Goal: Transaction & Acquisition: Purchase product/service

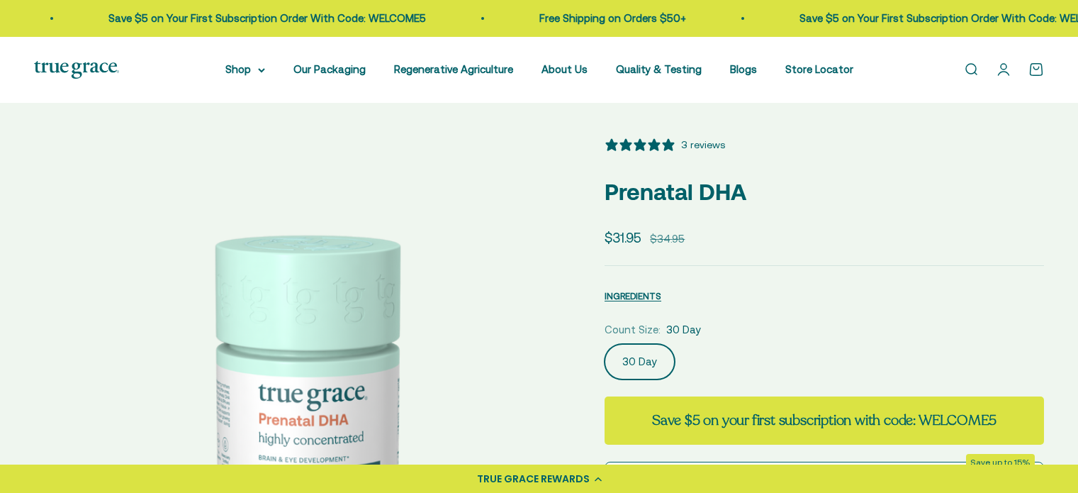
select select "3"
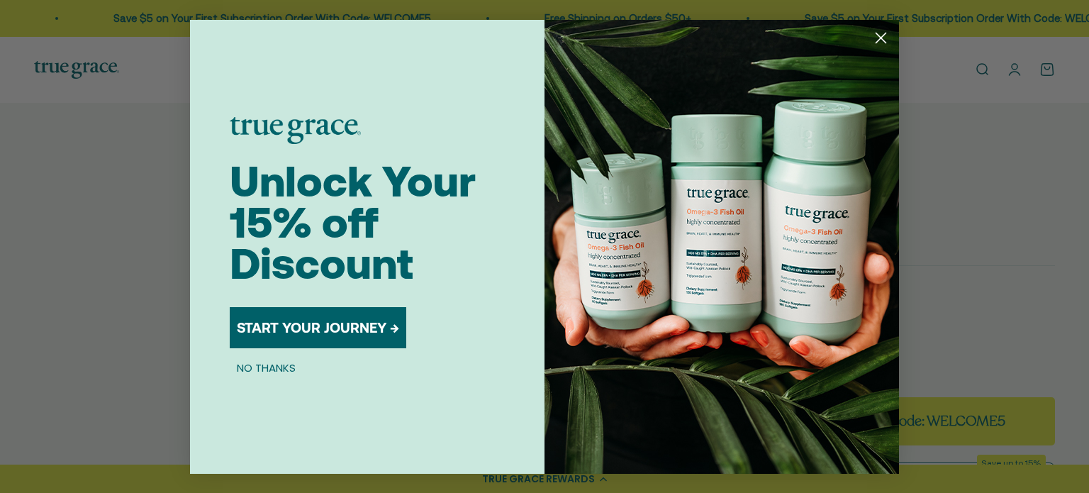
click at [116, 134] on div "Close dialog Unlock Your 15% off Discount START YOUR JOURNEY → NO THANKS Submit" at bounding box center [544, 246] width 1089 height 493
click at [876, 43] on icon "Close dialog" at bounding box center [881, 38] width 10 height 10
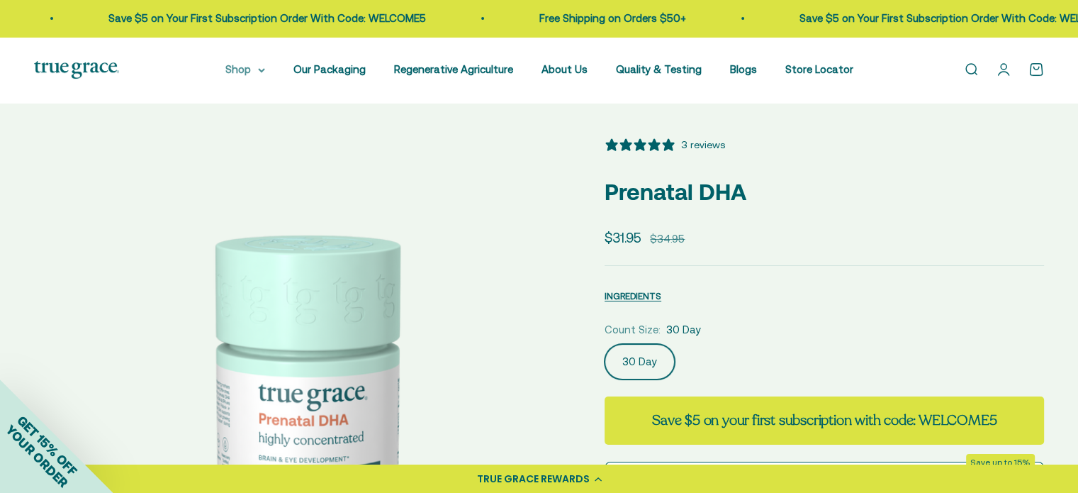
click at [250, 67] on summary "Shop" at bounding box center [245, 69] width 40 height 17
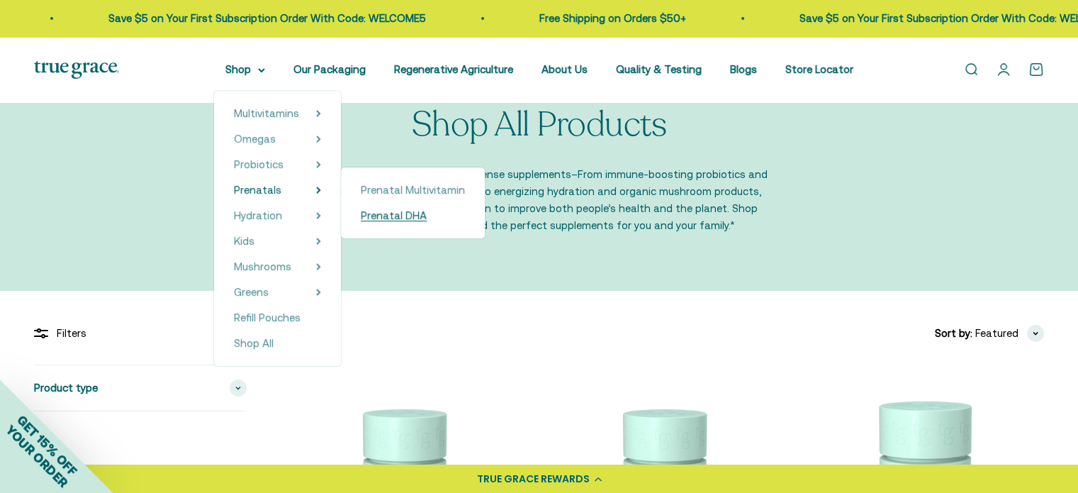
scroll to position [354, 0]
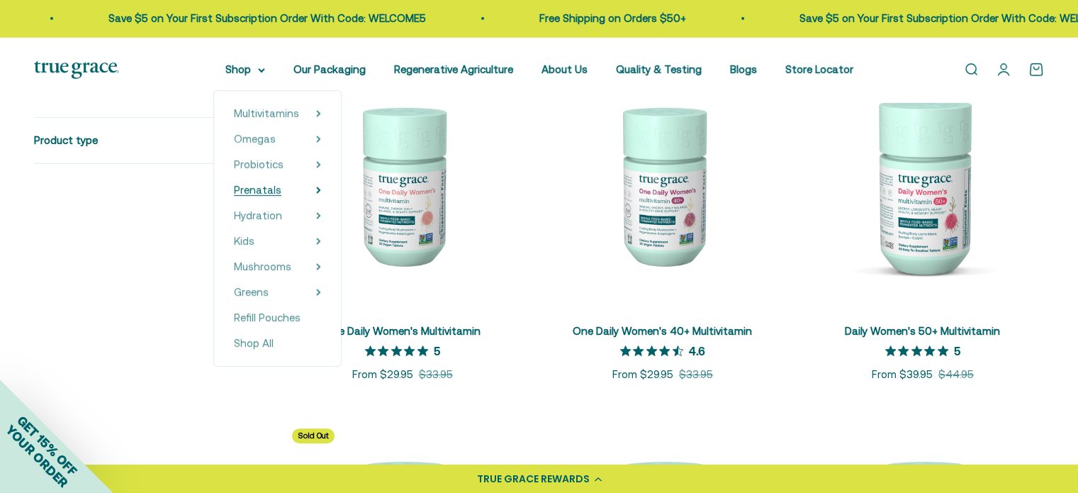
click at [263, 186] on span "Prenatals" at bounding box center [257, 190] width 47 height 12
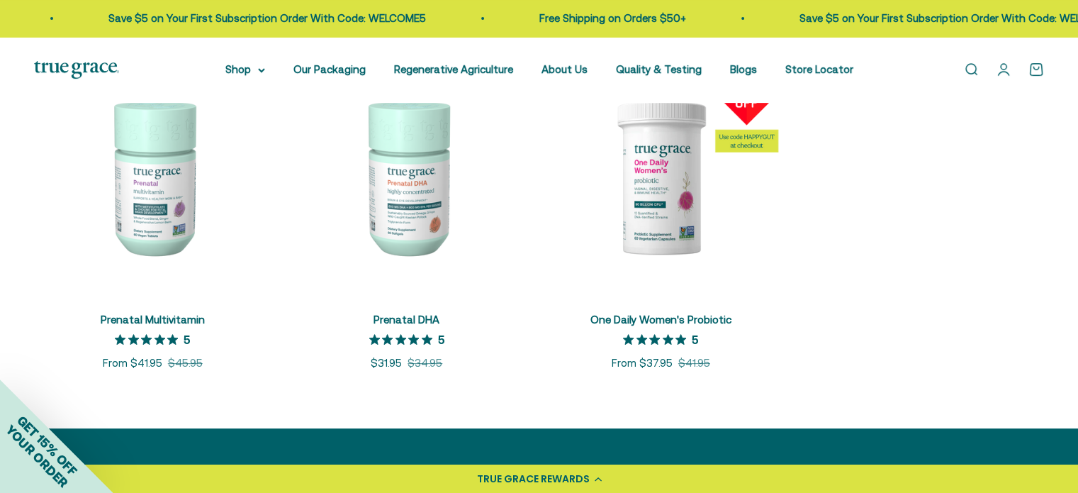
scroll to position [354, 0]
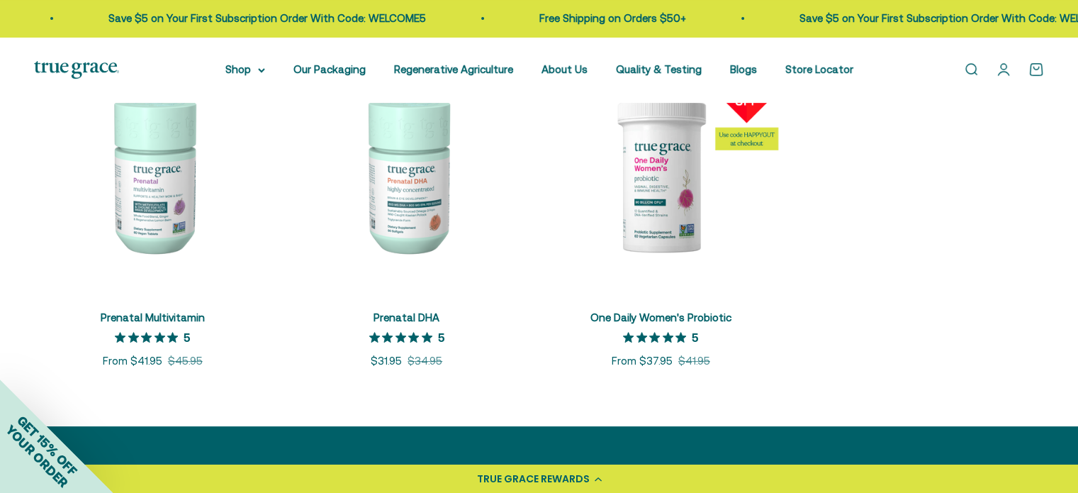
click at [164, 223] on img at bounding box center [152, 174] width 237 height 237
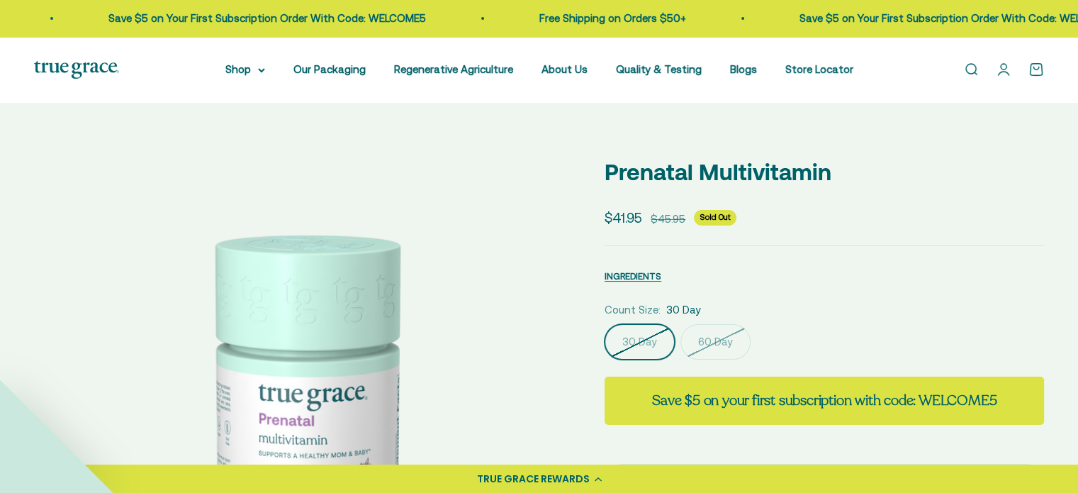
select select "3"
